Goal: Use online tool/utility

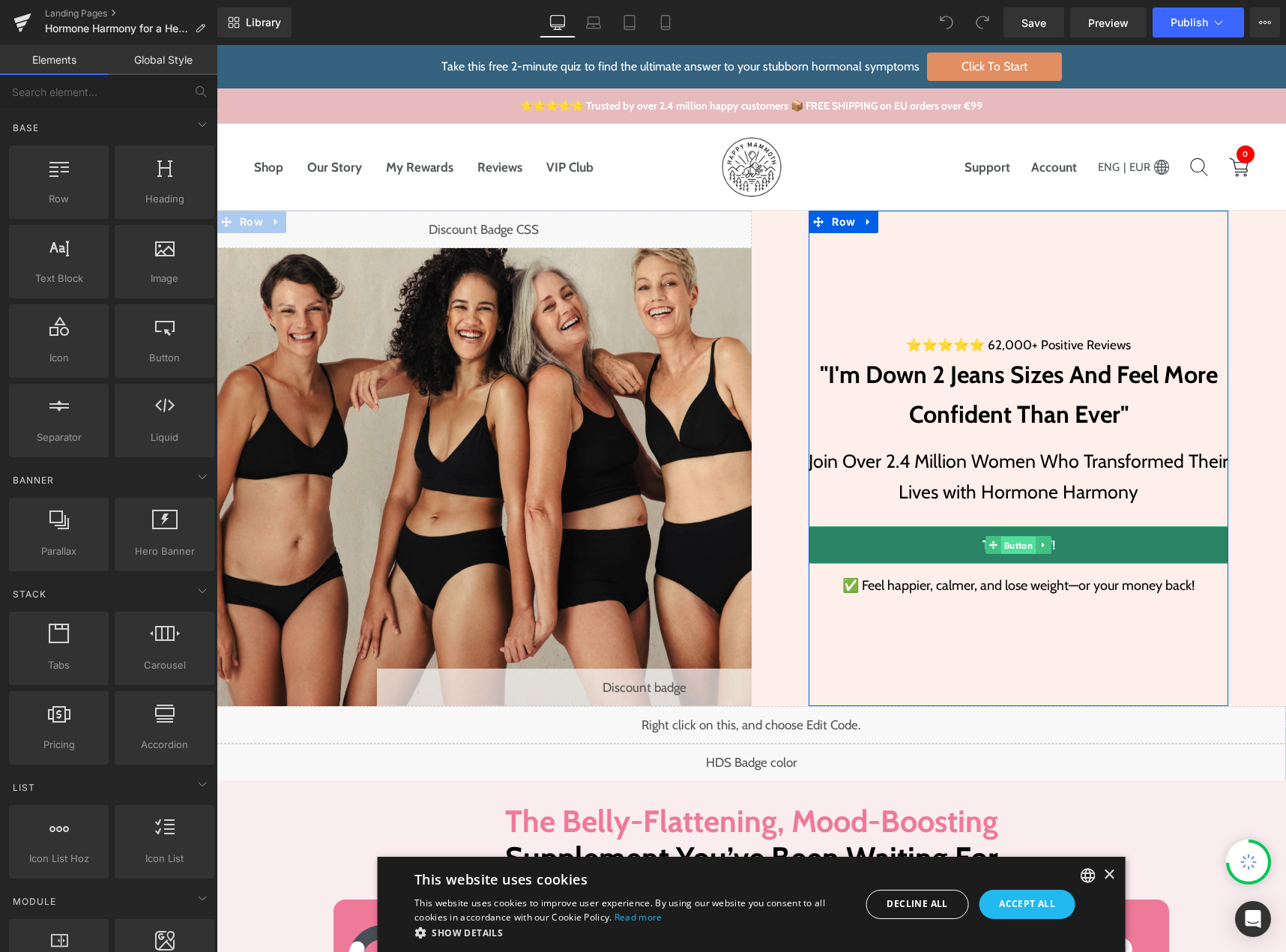
click at [1012, 543] on span "Button" at bounding box center [1018, 545] width 34 height 18
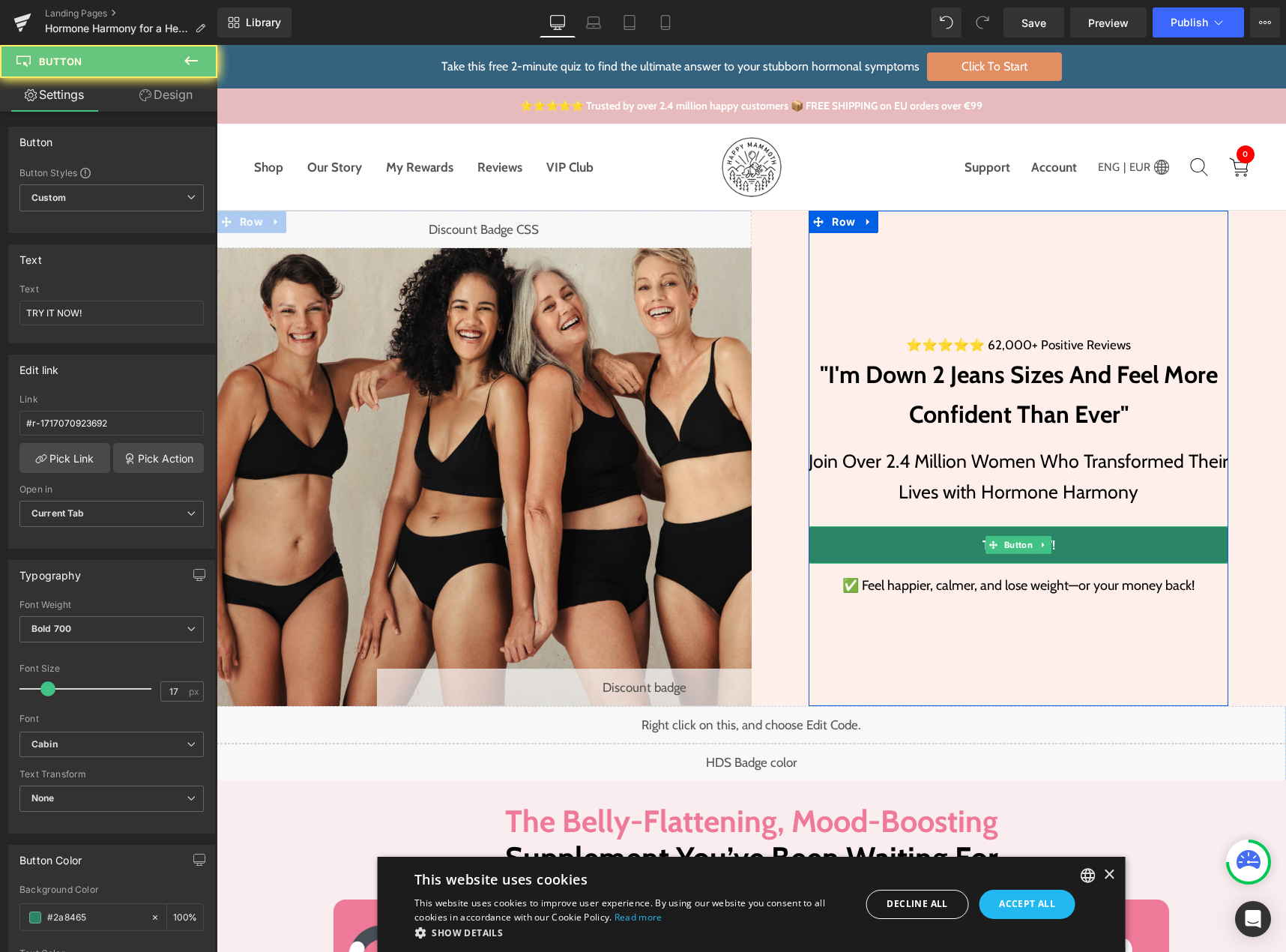
click at [1116, 544] on link "TRY IT NOW!" at bounding box center [1018, 545] width 419 height 37
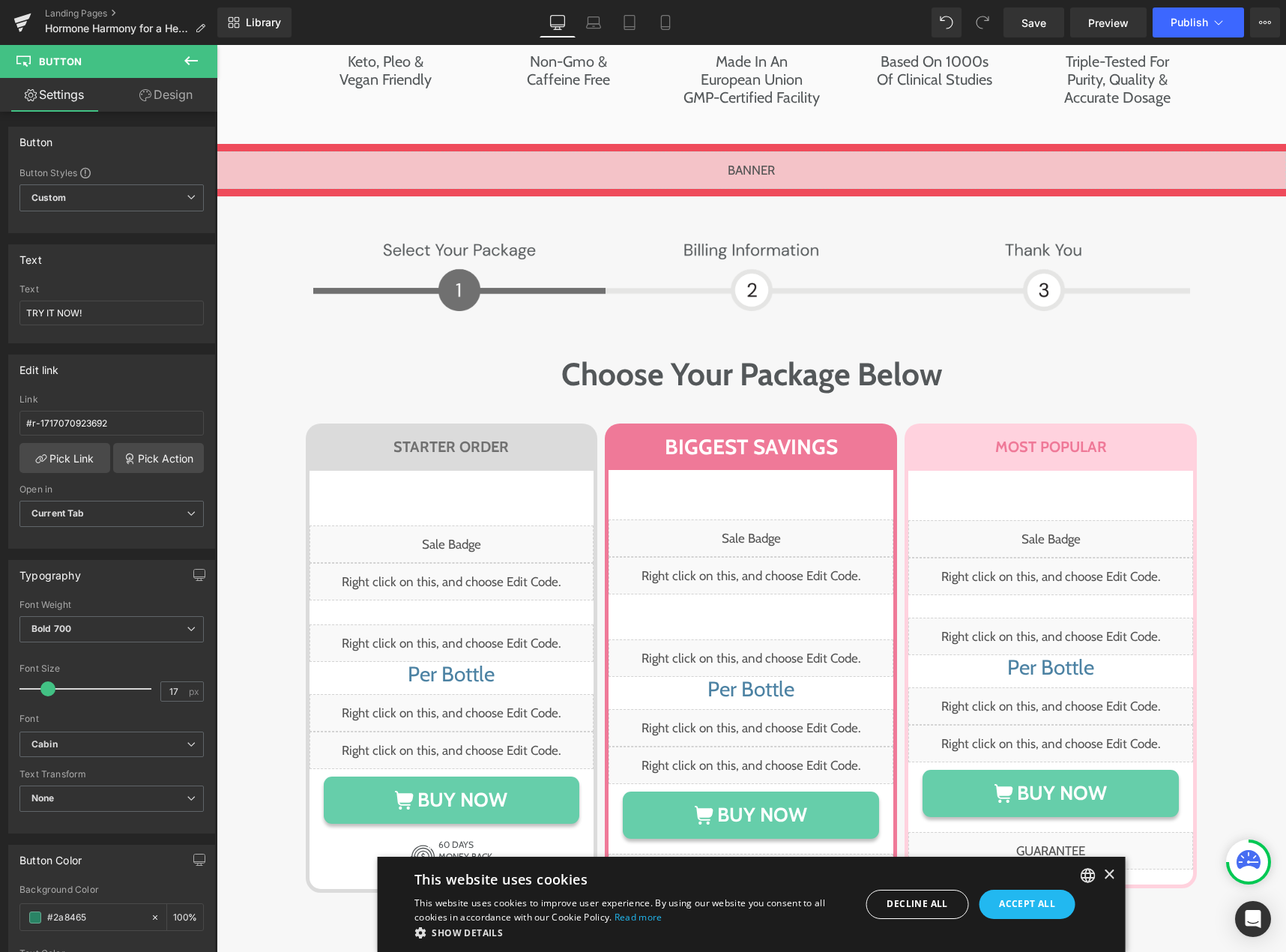
scroll to position [7212, 0]
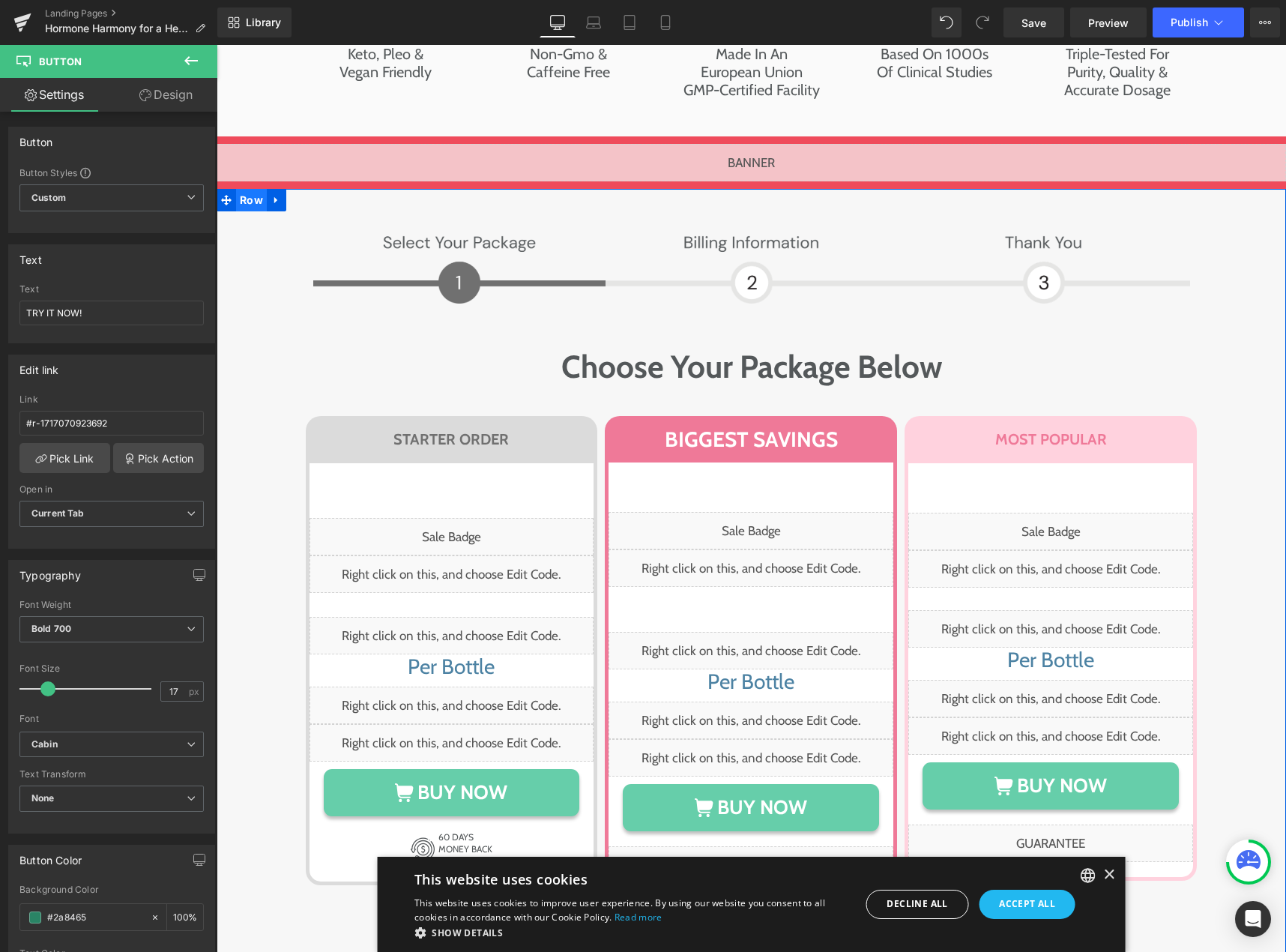
click at [247, 189] on span "Row" at bounding box center [251, 200] width 31 height 22
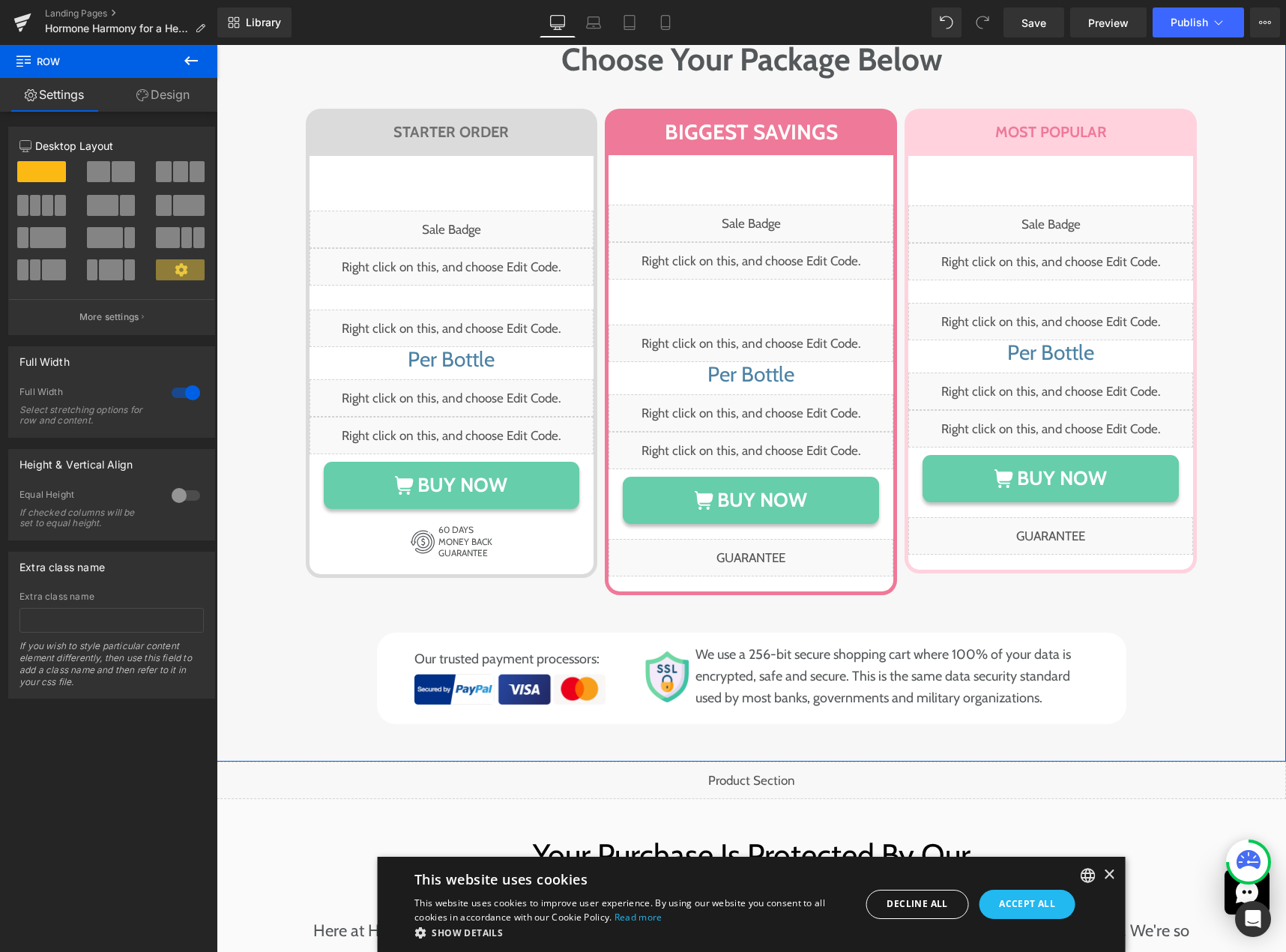
scroll to position [7661, 0]
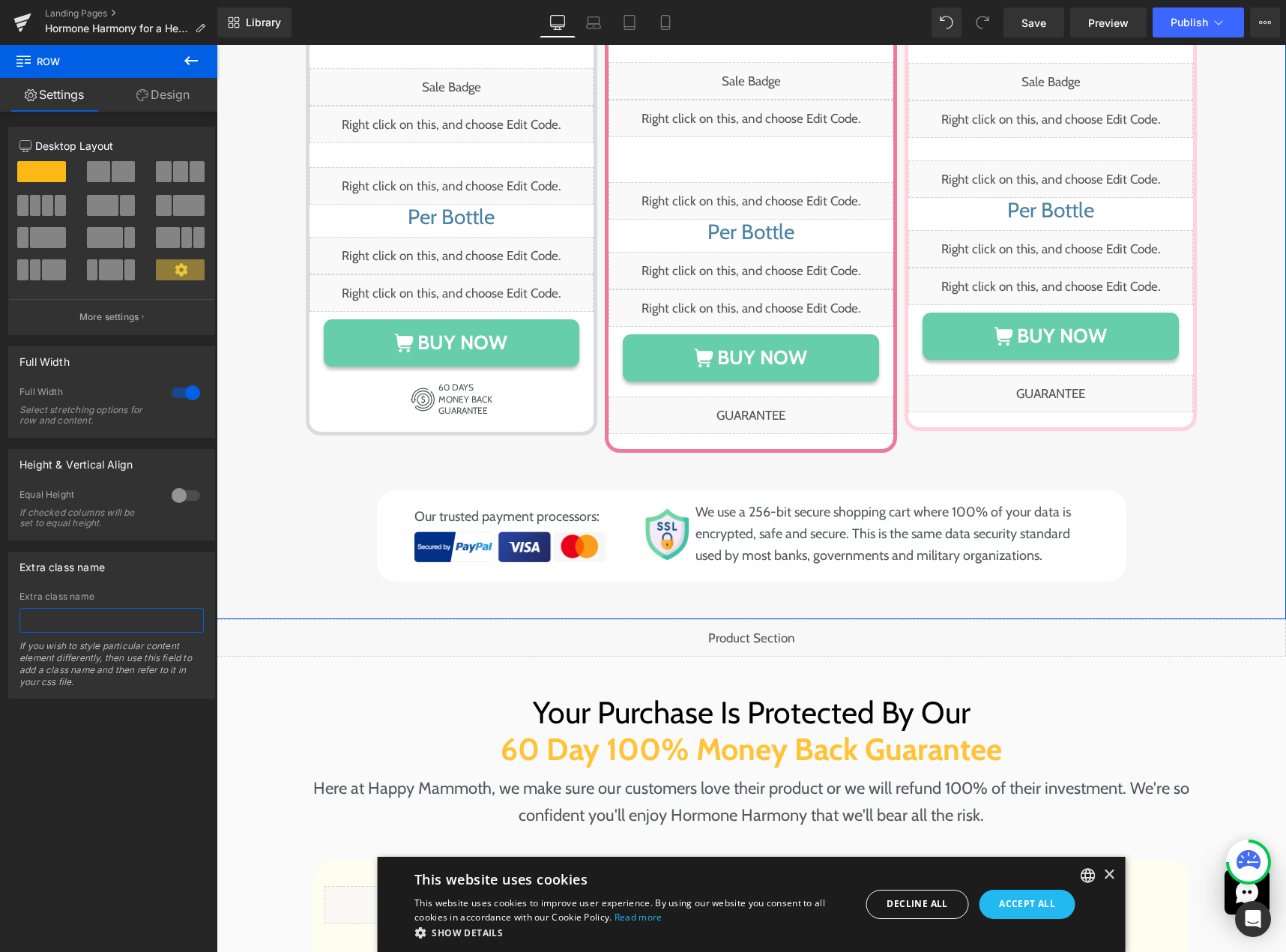
click at [49, 609] on input "text" at bounding box center [111, 620] width 184 height 25
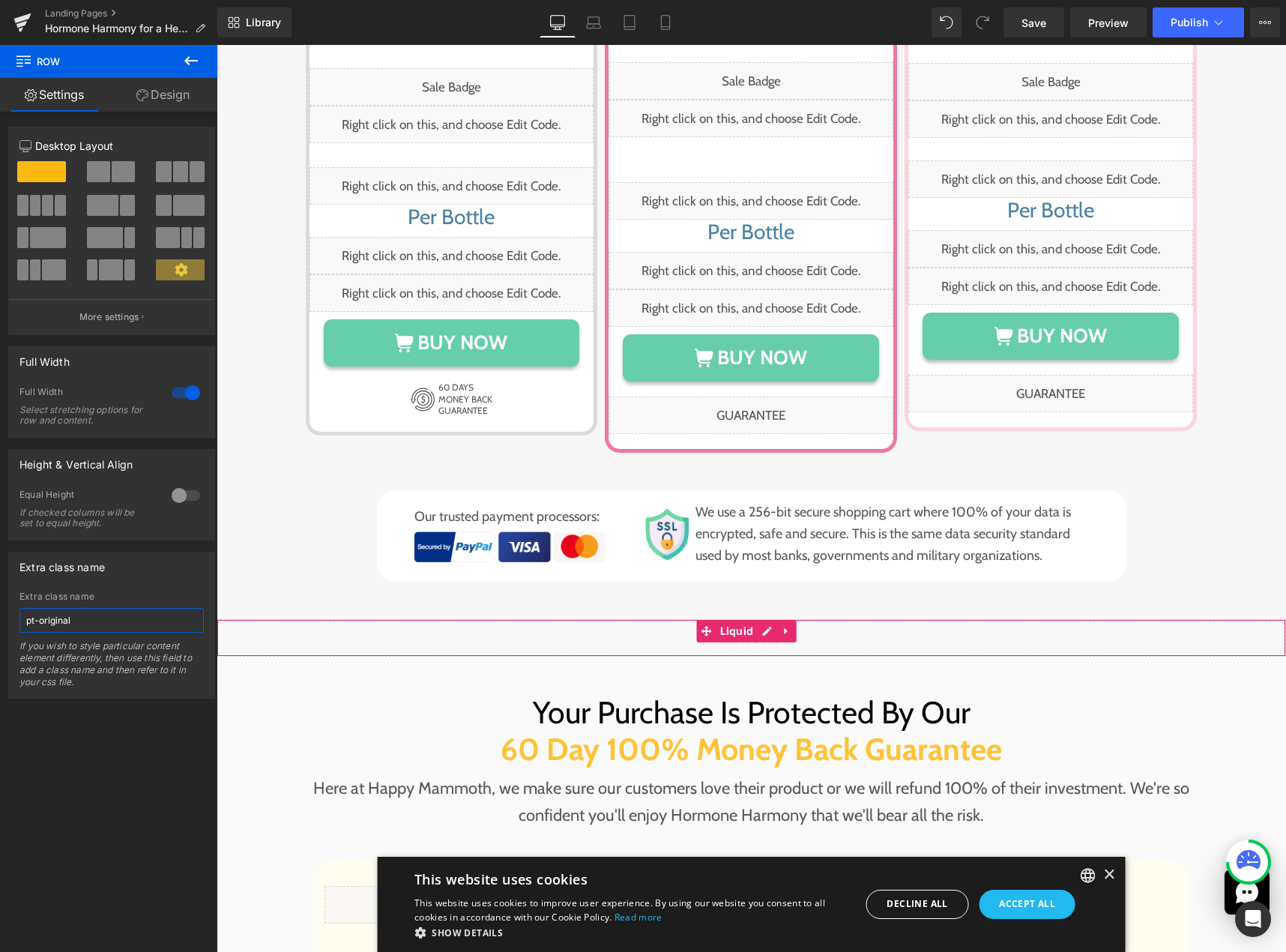
click at [768, 619] on div "Liquid" at bounding box center [751, 637] width 1069 height 37
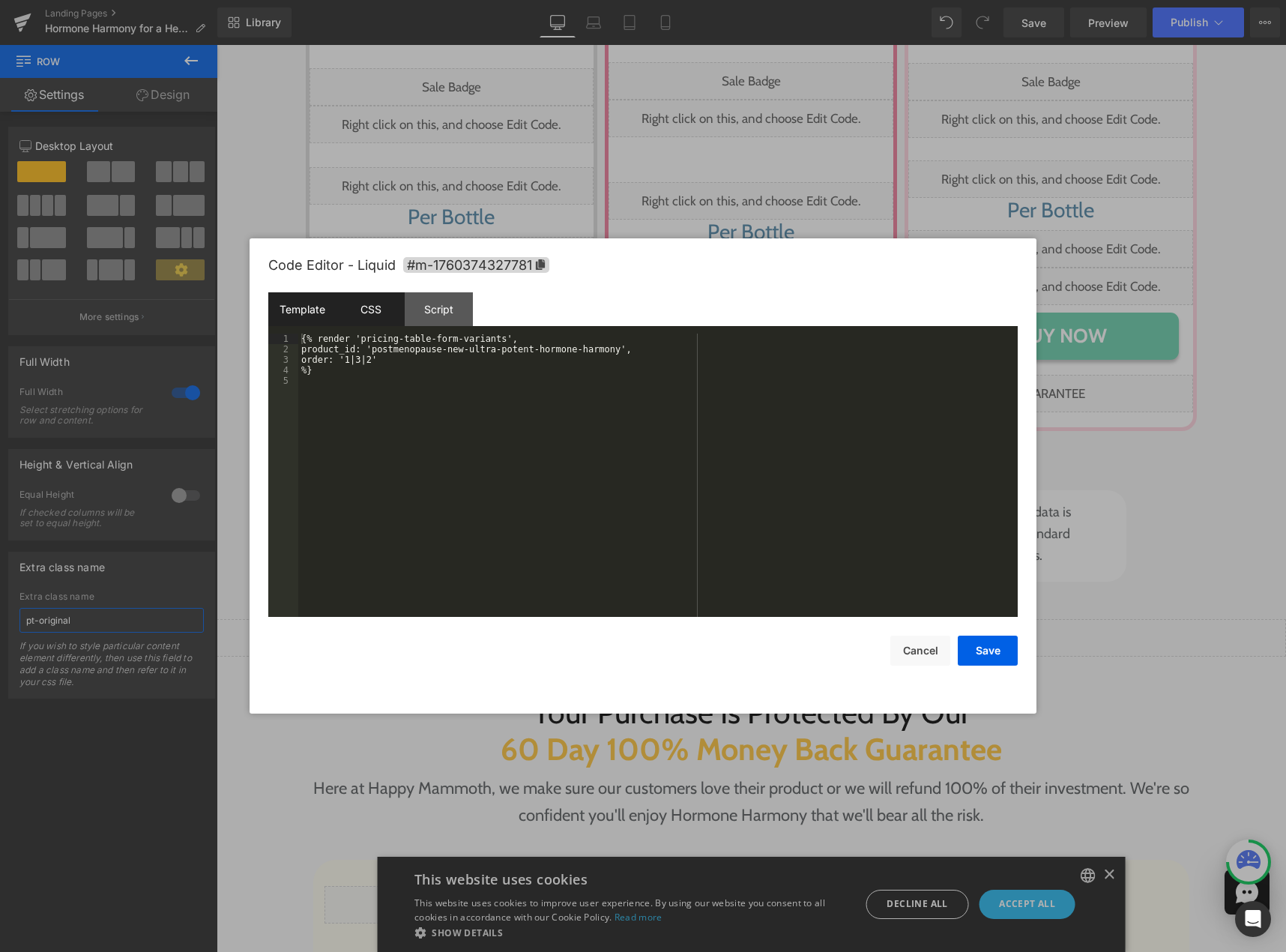
type input "pt-original"
click at [368, 315] on div "CSS" at bounding box center [370, 309] width 69 height 33
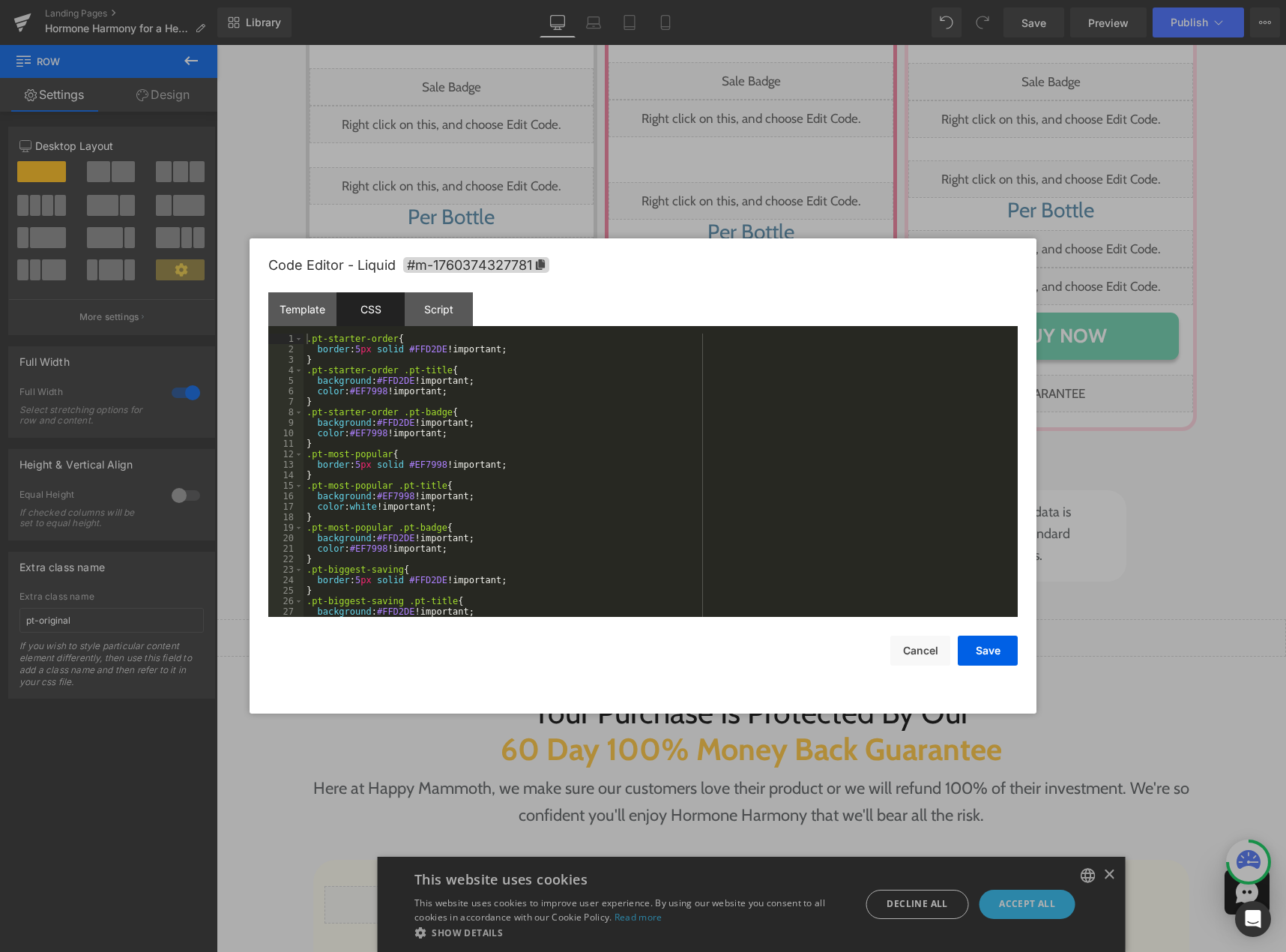
scroll to position [136, 0]
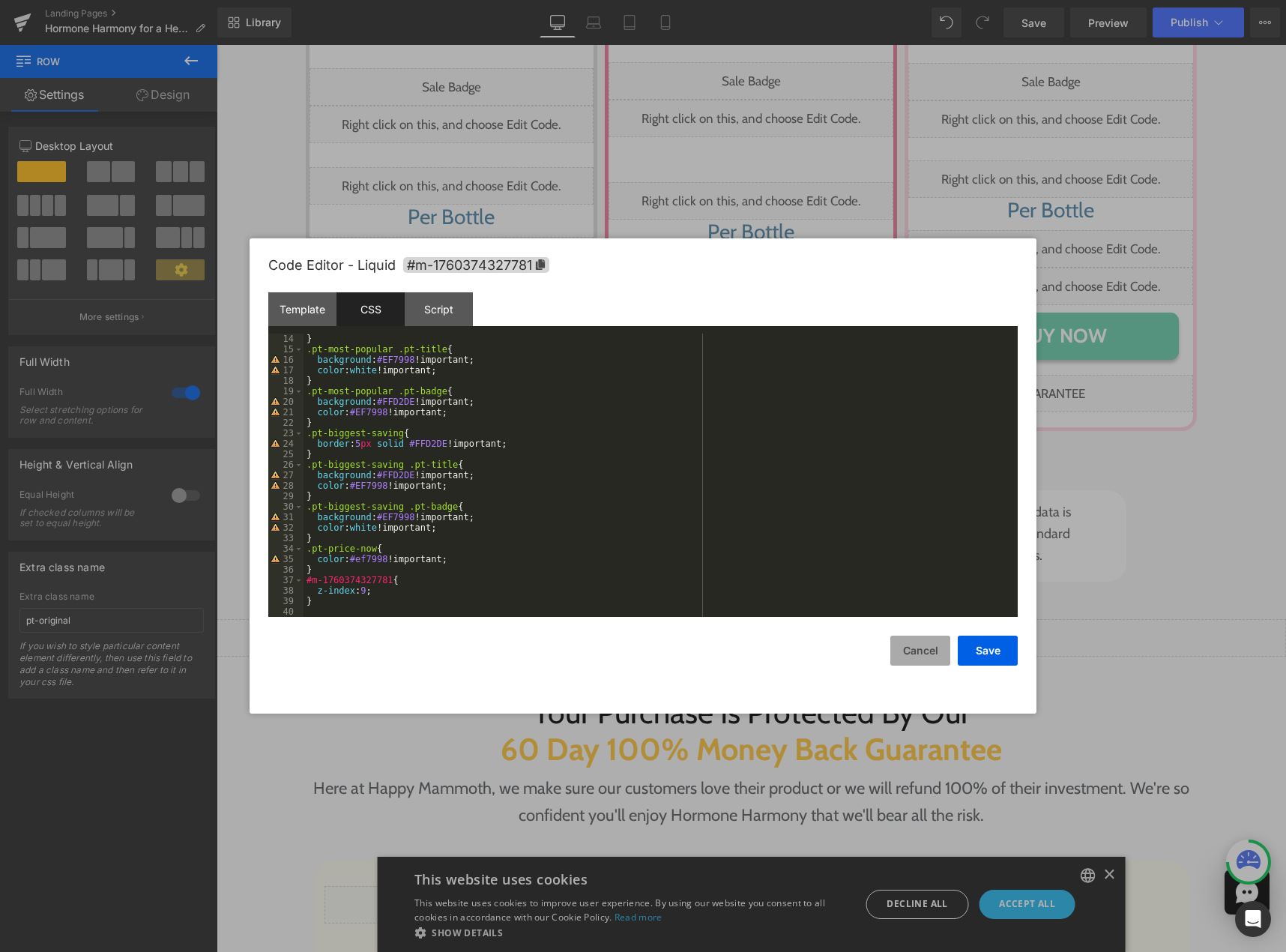
click at [908, 646] on button "Cancel" at bounding box center [919, 650] width 60 height 30
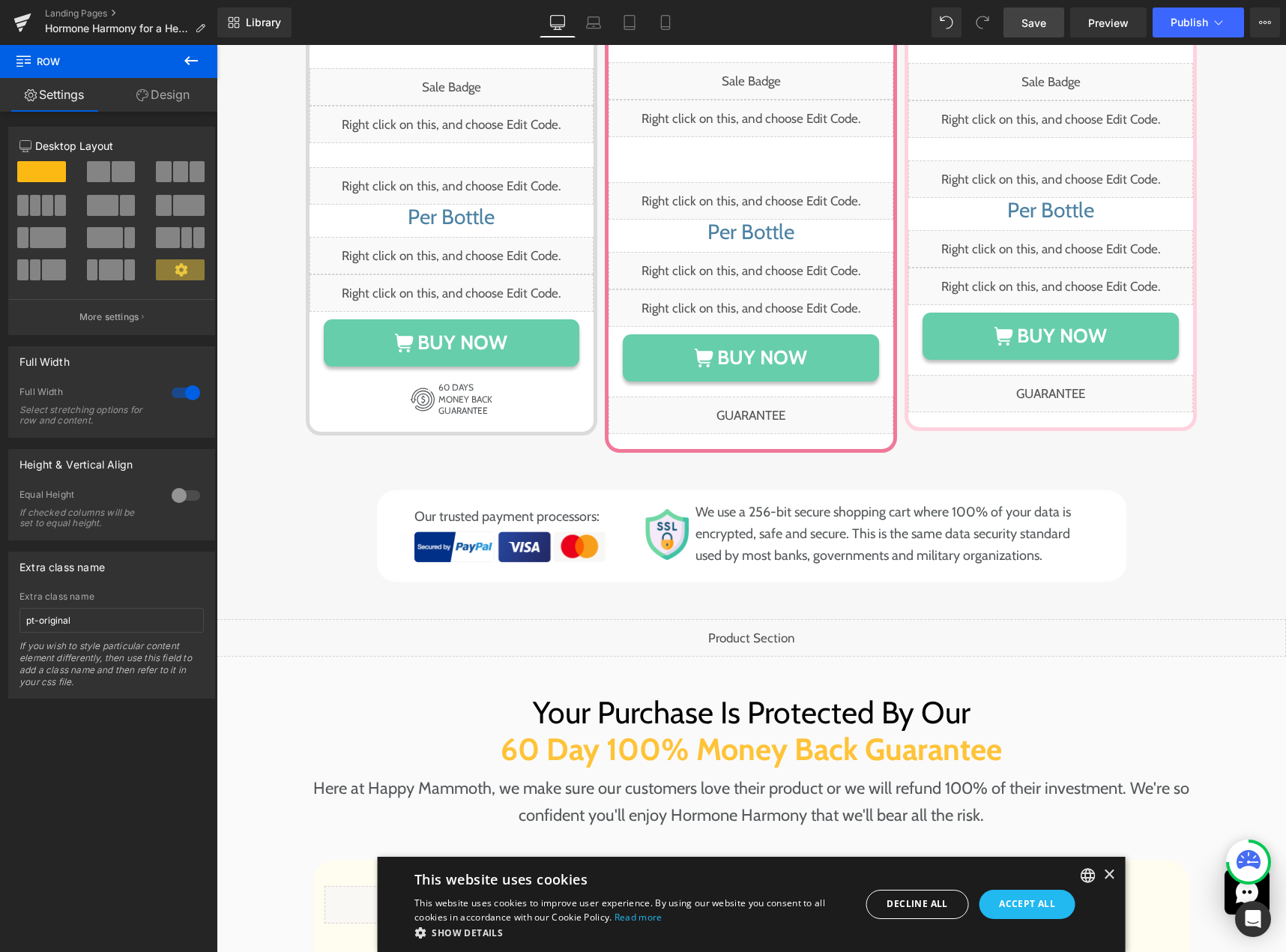
click at [1023, 19] on span "Save" at bounding box center [1033, 22] width 25 height 16
